Goal: Task Accomplishment & Management: Use online tool/utility

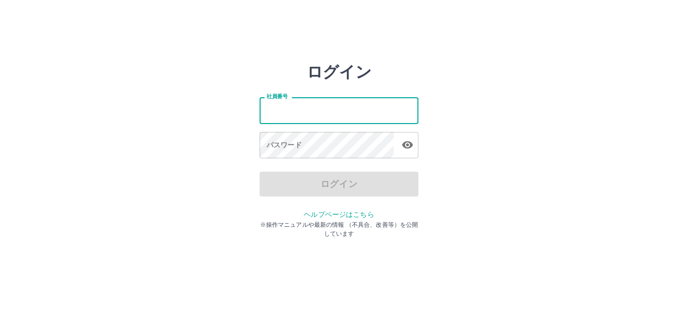
click at [284, 107] on input "社員番号" at bounding box center [339, 110] width 159 height 26
type input "*******"
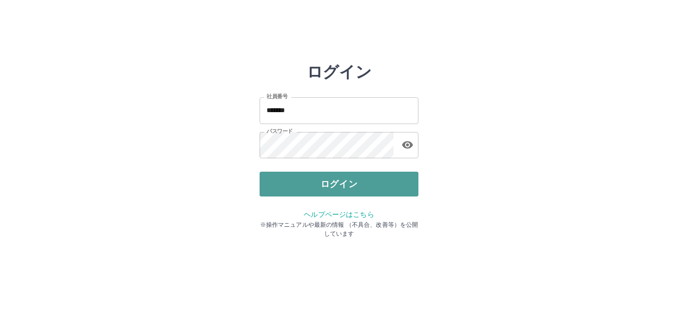
click at [344, 182] on button "ログイン" at bounding box center [339, 184] width 159 height 25
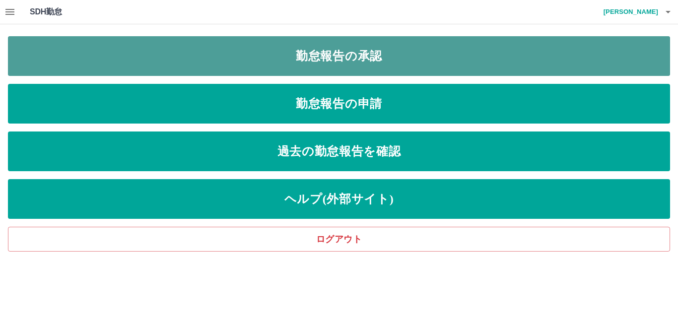
click at [369, 50] on link "勤怠報告の承認" at bounding box center [339, 56] width 662 height 40
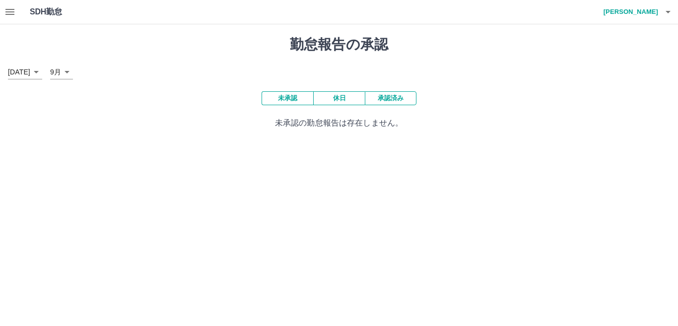
click at [397, 98] on button "承認済み" at bounding box center [391, 98] width 52 height 14
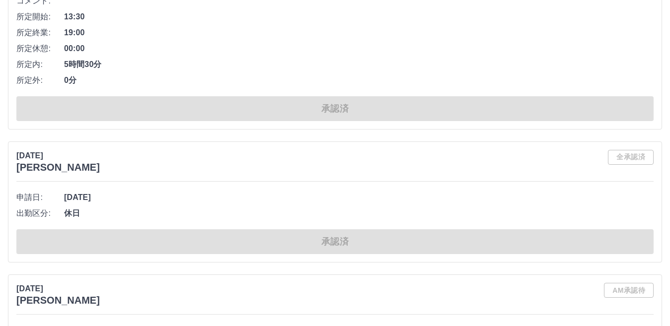
scroll to position [2433, 0]
